Goal: Consume media (video, audio): Consume media (video, audio)

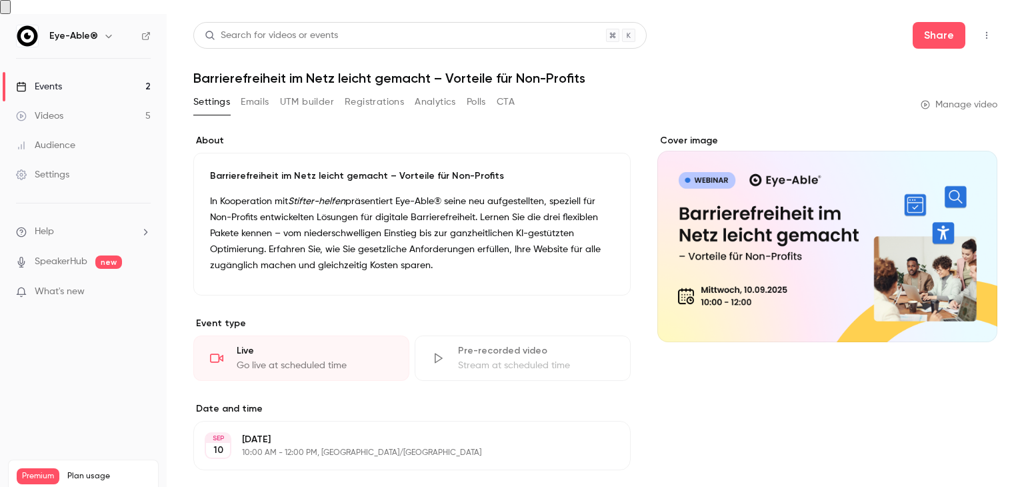
scroll to position [73, 0]
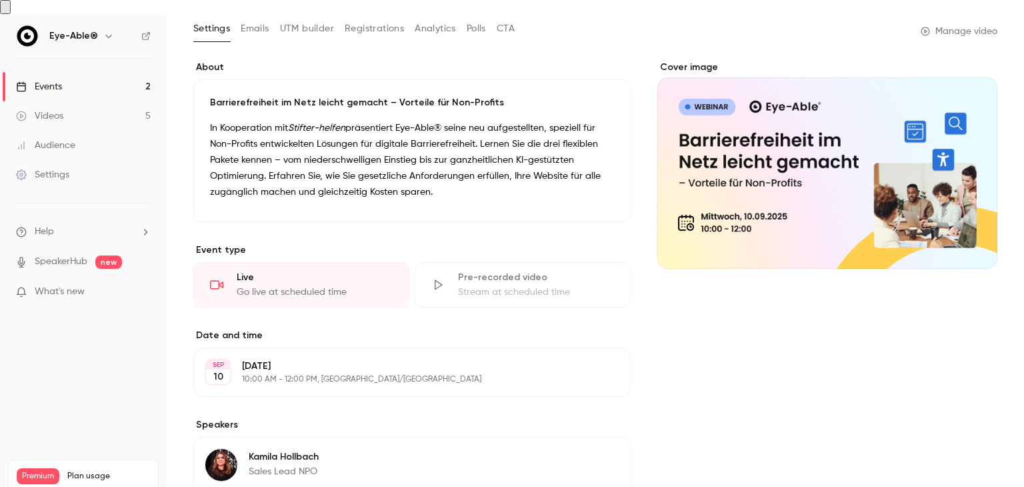
click at [112, 106] on link "Videos 5" at bounding box center [83, 115] width 167 height 29
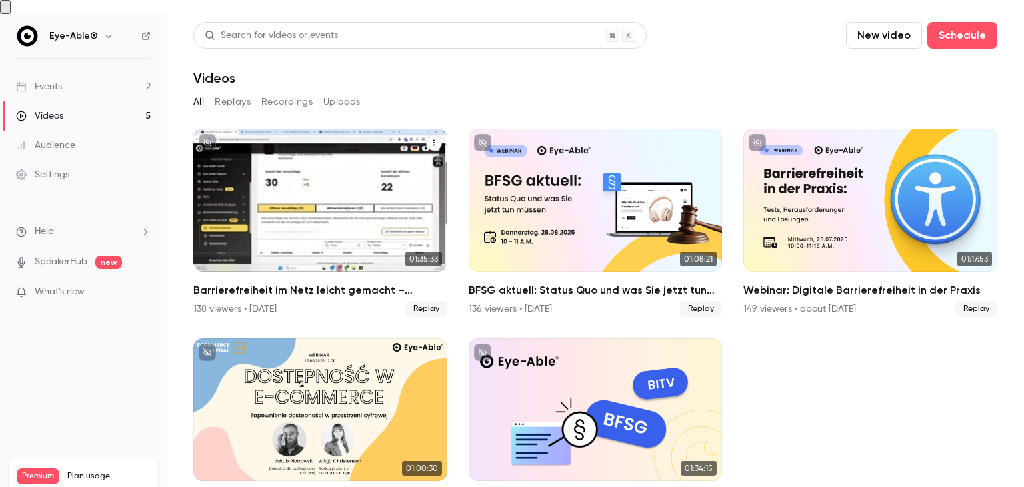
click at [299, 282] on h2 "Barrierefreiheit im Netz leicht gemacht – Vorteile für Non-Profits" at bounding box center [320, 290] width 254 height 16
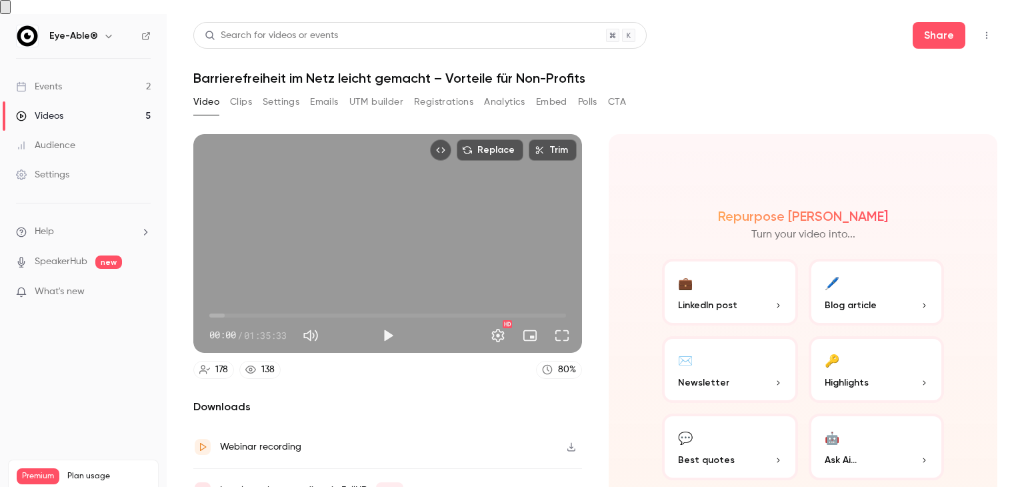
click at [313, 93] on button "Emails" at bounding box center [324, 101] width 28 height 21
